Goal: Navigation & Orientation: Find specific page/section

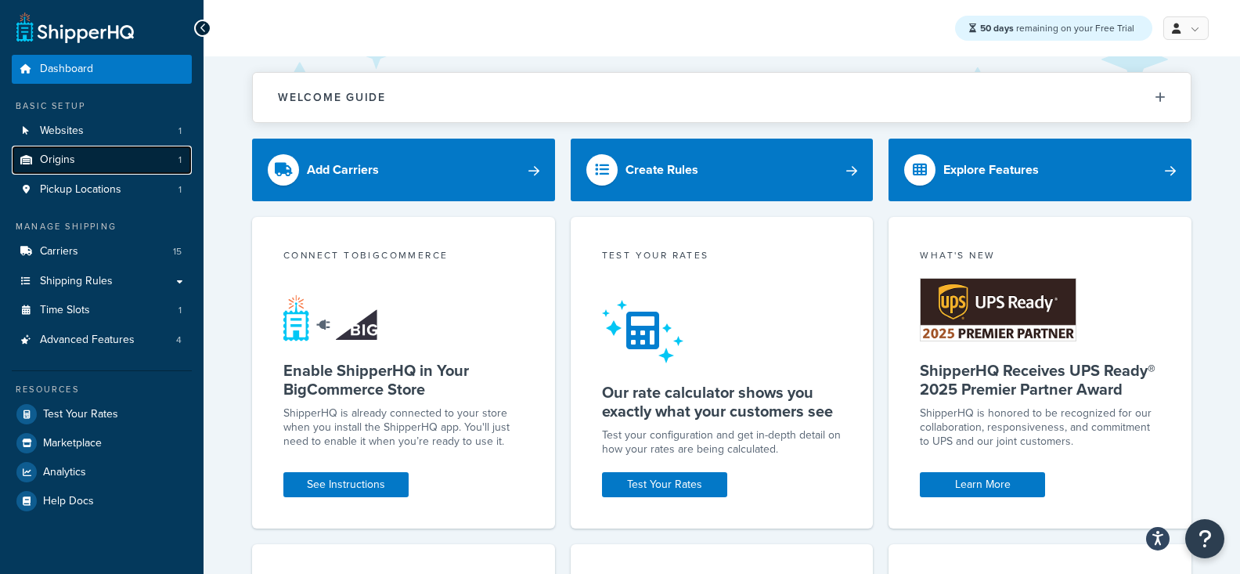
click at [111, 154] on link "Origins 1" at bounding box center [102, 160] width 180 height 29
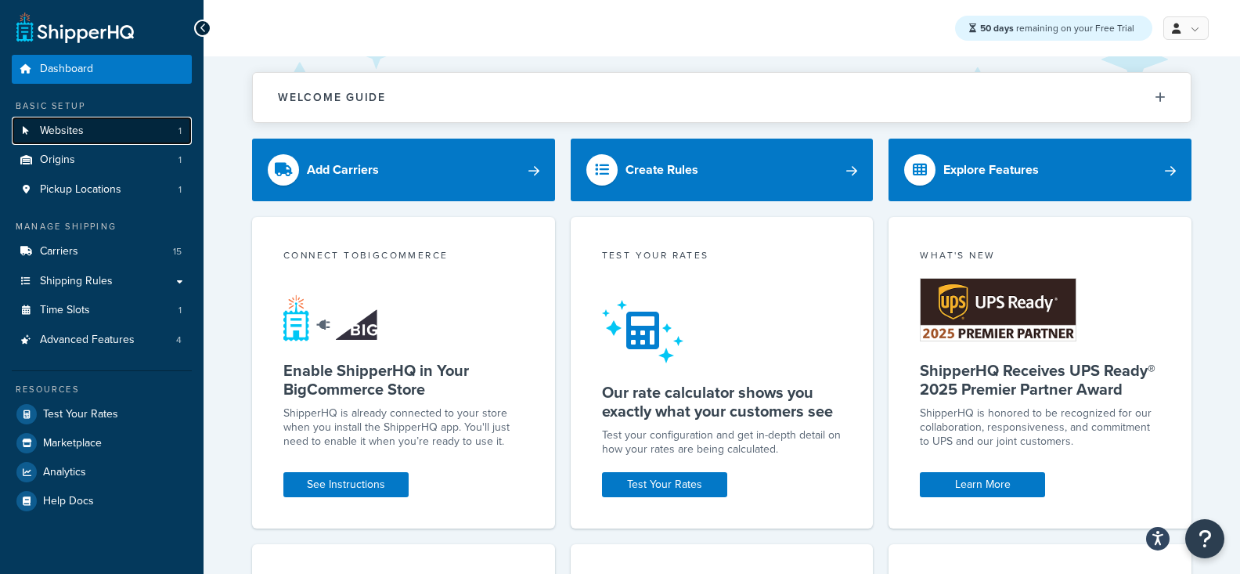
click at [102, 139] on link "Websites 1" at bounding box center [102, 131] width 180 height 29
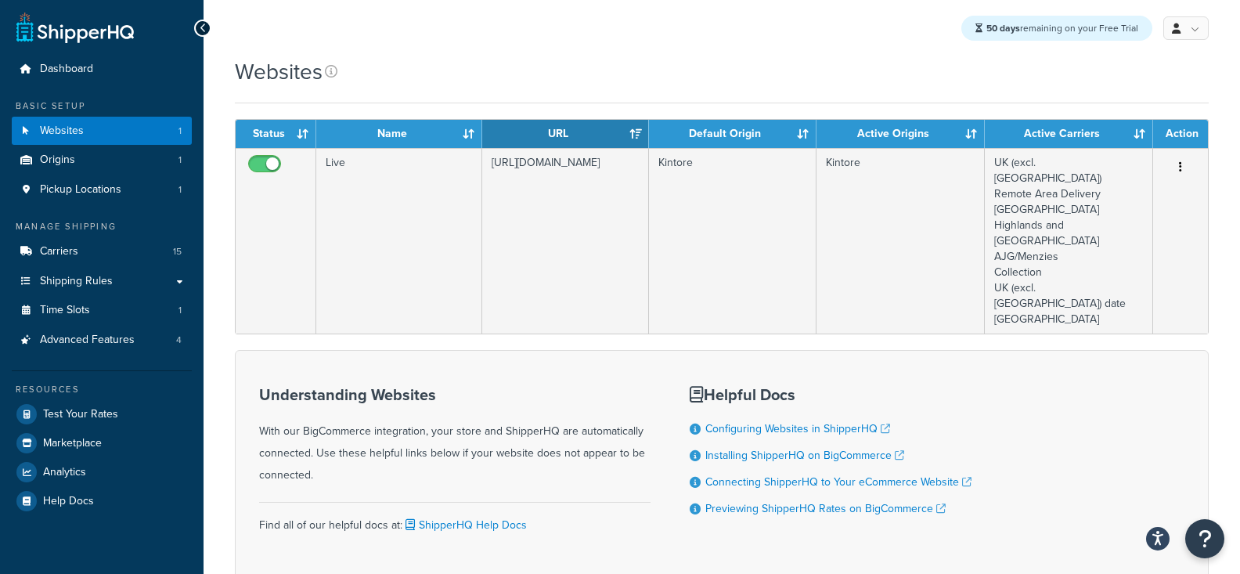
click at [618, 213] on td "[URL][DOMAIN_NAME]" at bounding box center [565, 240] width 166 height 185
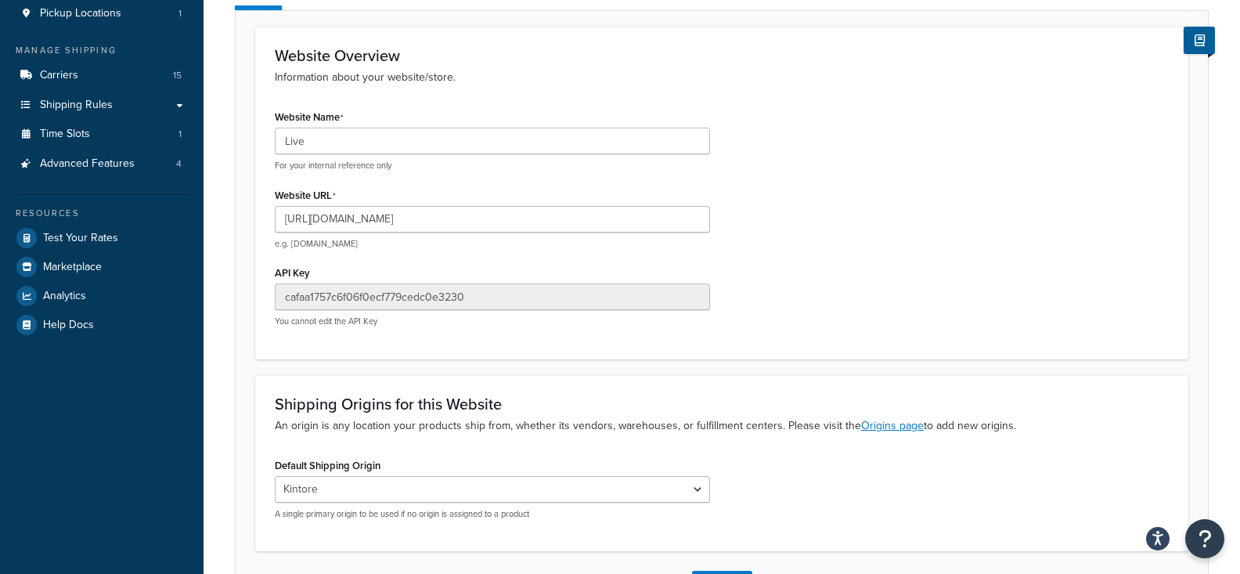
scroll to position [177, 0]
